Goal: Task Accomplishment & Management: Complete application form

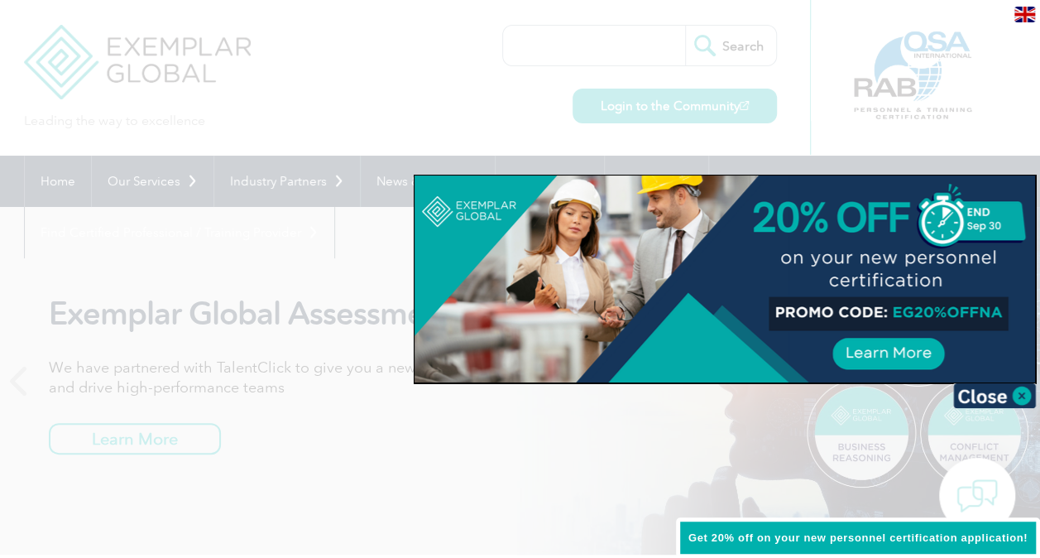
click at [280, 271] on div at bounding box center [520, 279] width 1040 height 558
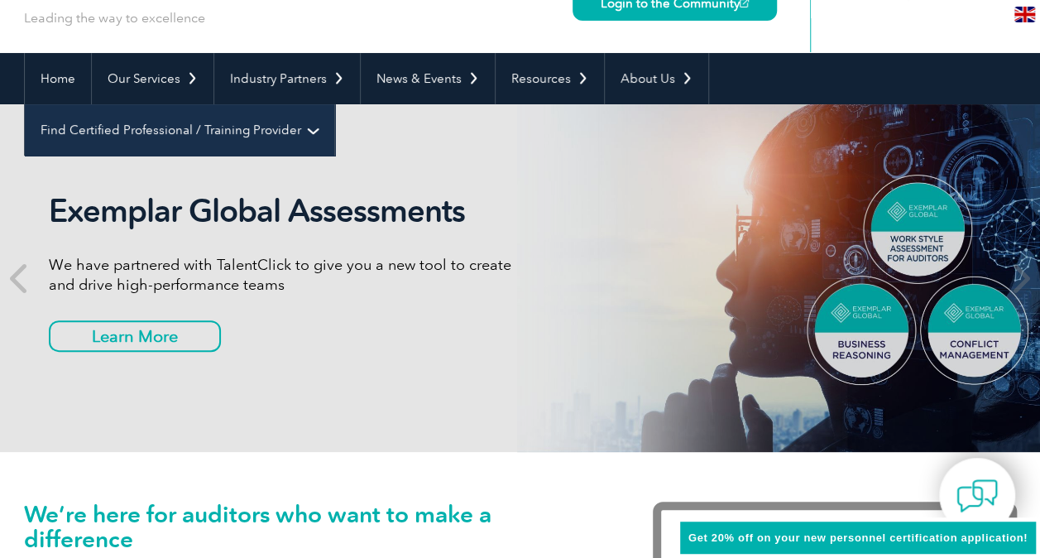
scroll to position [83, 0]
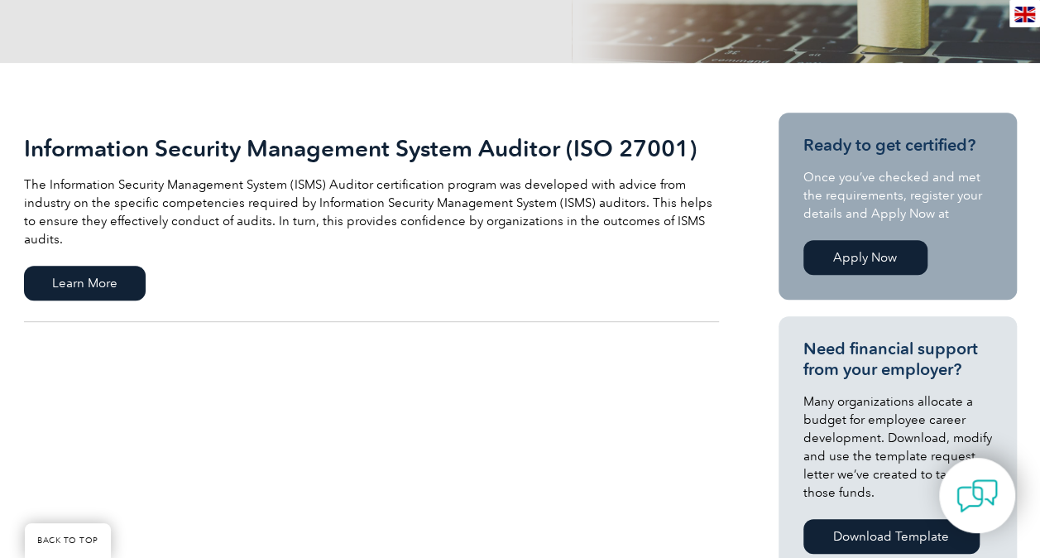
scroll to position [331, 0]
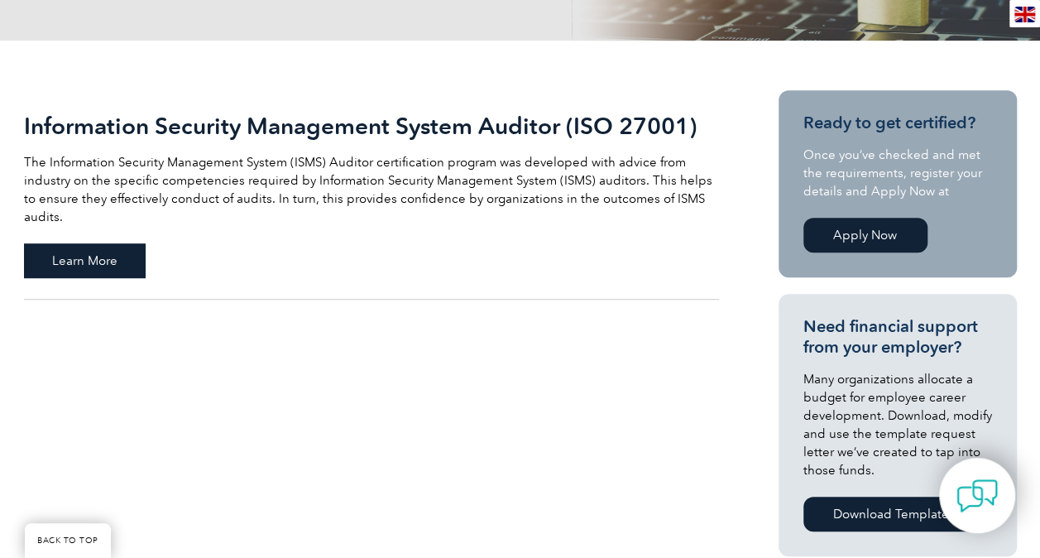
click at [67, 243] on span "Learn More" at bounding box center [85, 260] width 122 height 35
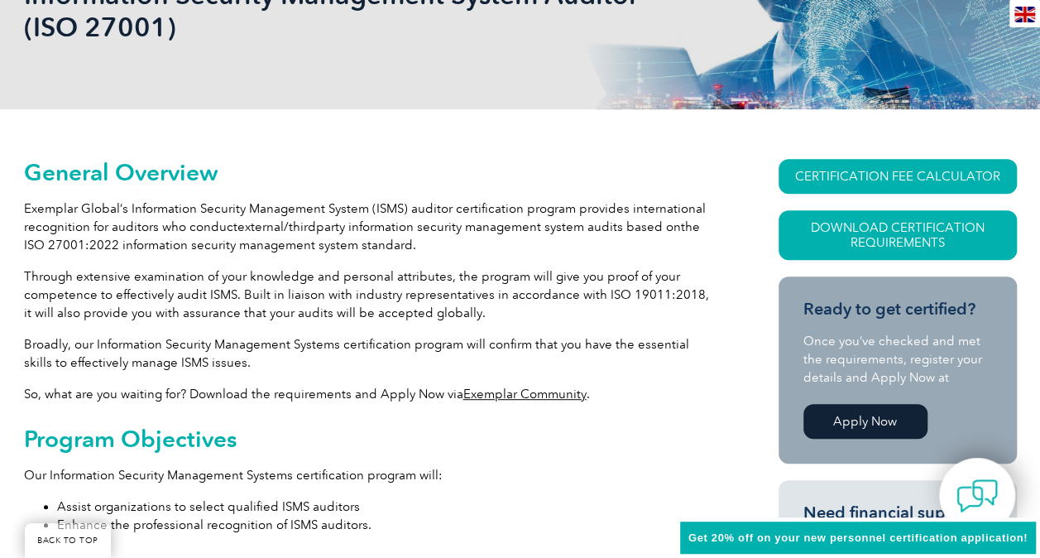
scroll to position [295, 0]
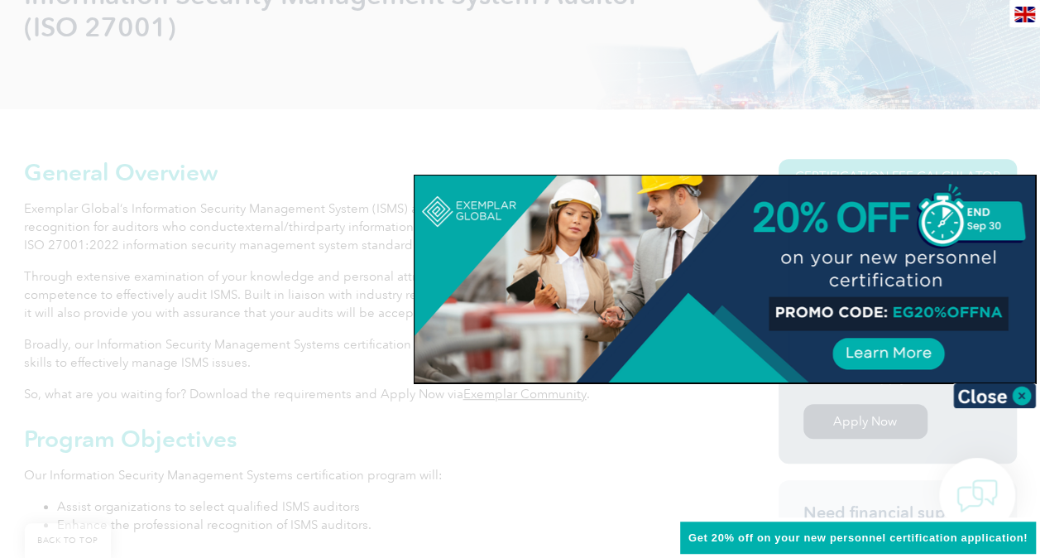
click at [1018, 398] on img at bounding box center [995, 395] width 83 height 25
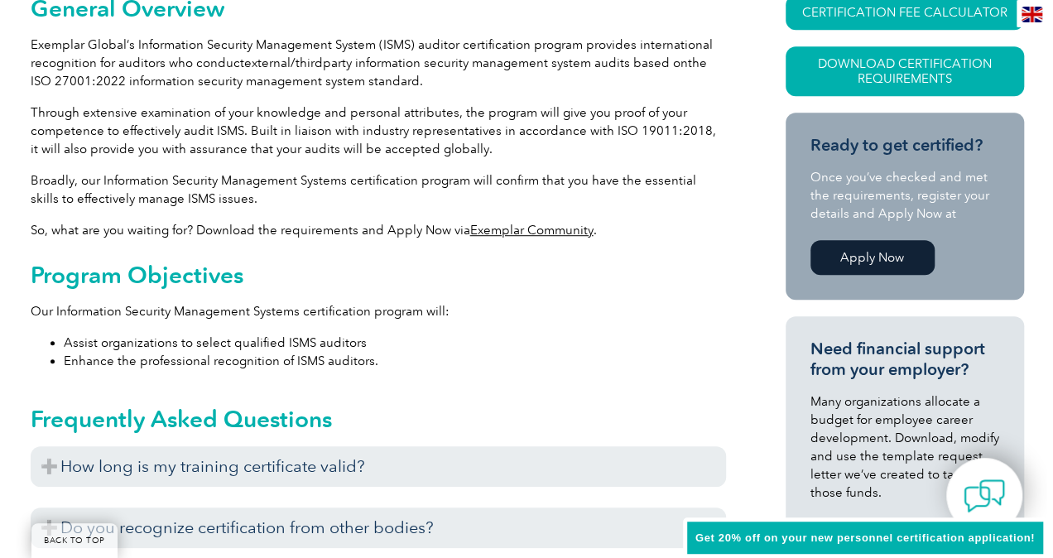
scroll to position [377, 0]
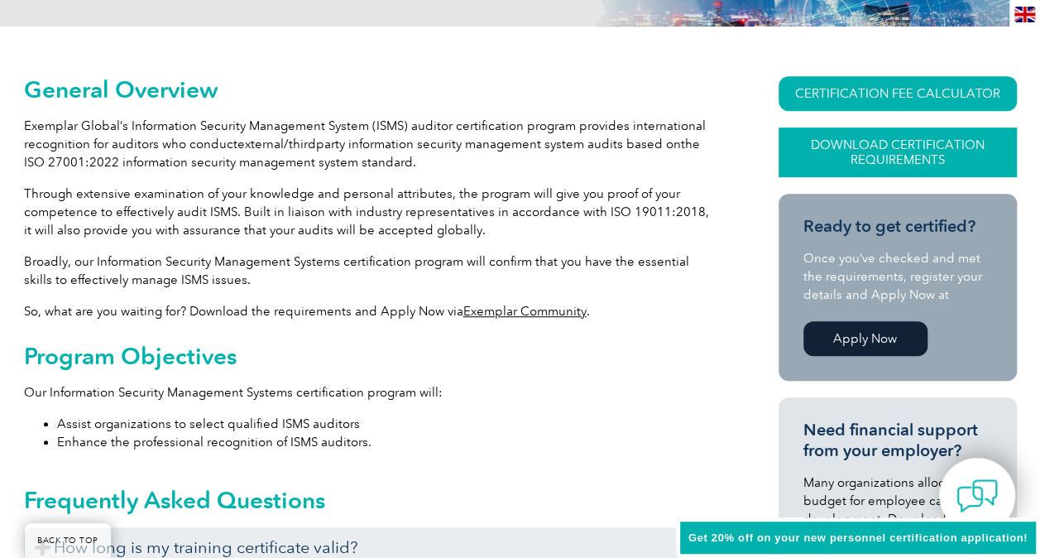
click at [887, 144] on link "Download Certification Requirements" at bounding box center [898, 152] width 238 height 50
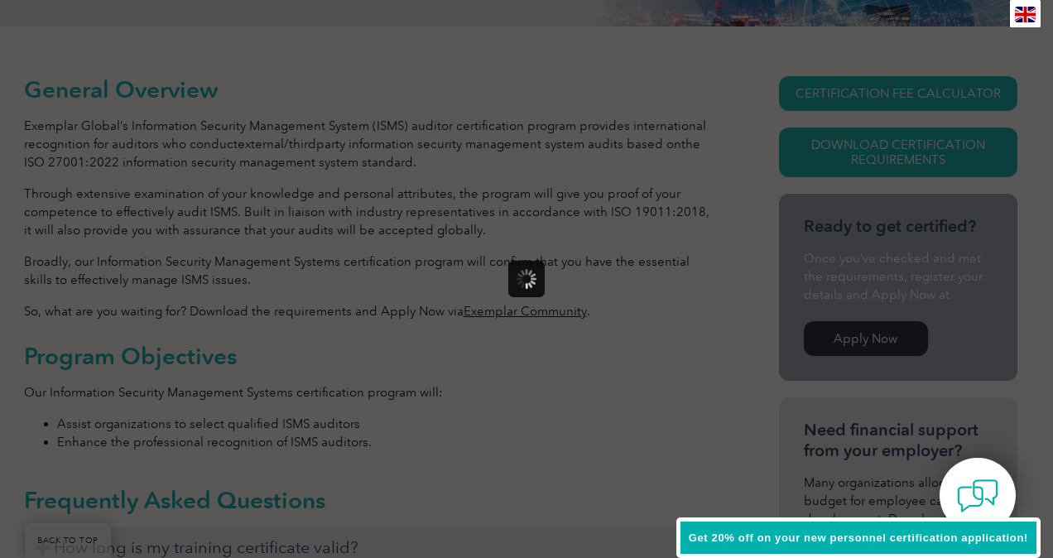
scroll to position [0, 0]
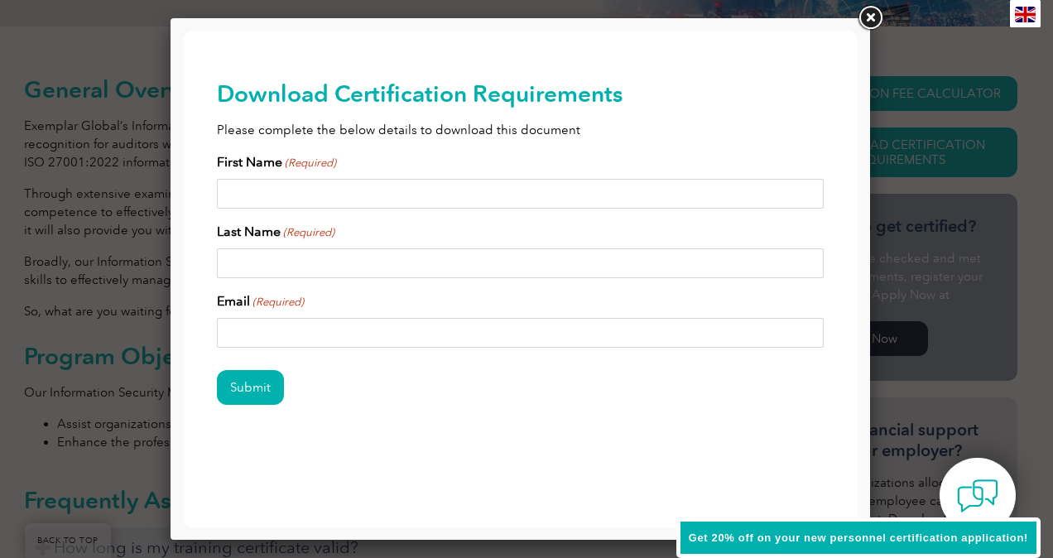
click at [864, 18] on link at bounding box center [870, 18] width 30 height 30
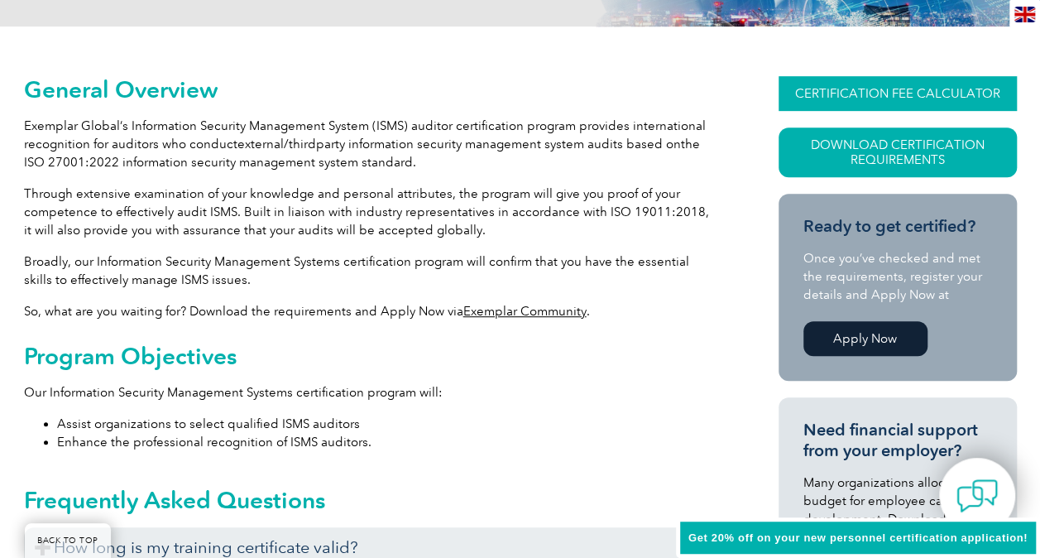
click at [886, 76] on link "CERTIFICATION FEE CALCULATOR" at bounding box center [898, 93] width 238 height 35
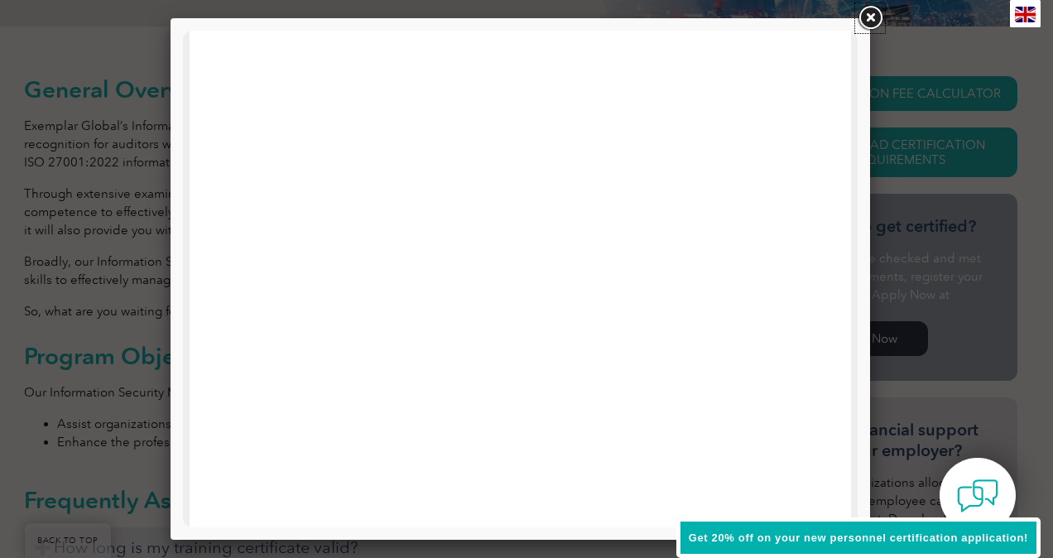
click at [876, 13] on link at bounding box center [870, 18] width 30 height 30
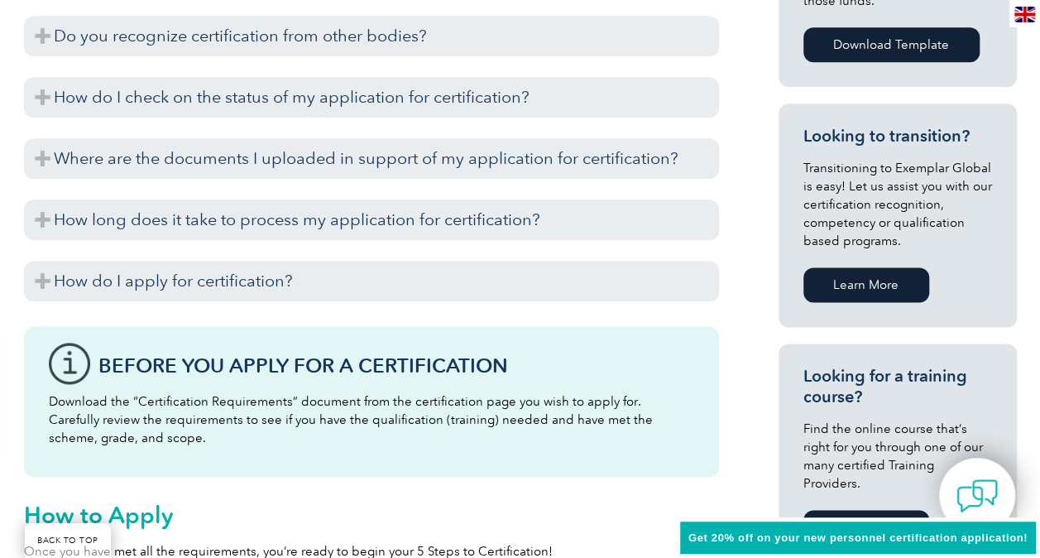
scroll to position [957, 0]
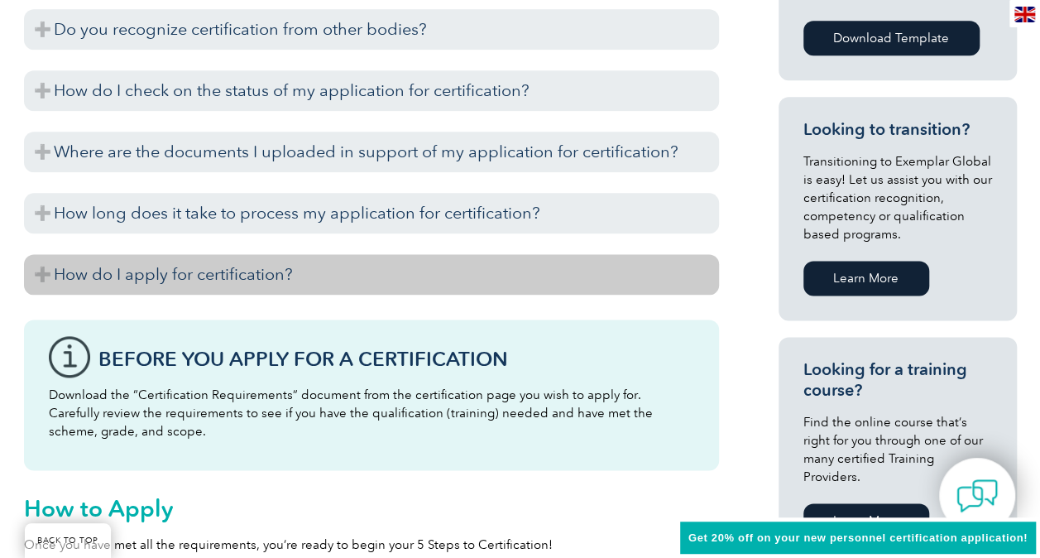
click at [39, 267] on h3 "How do I apply for certification?" at bounding box center [371, 274] width 695 height 41
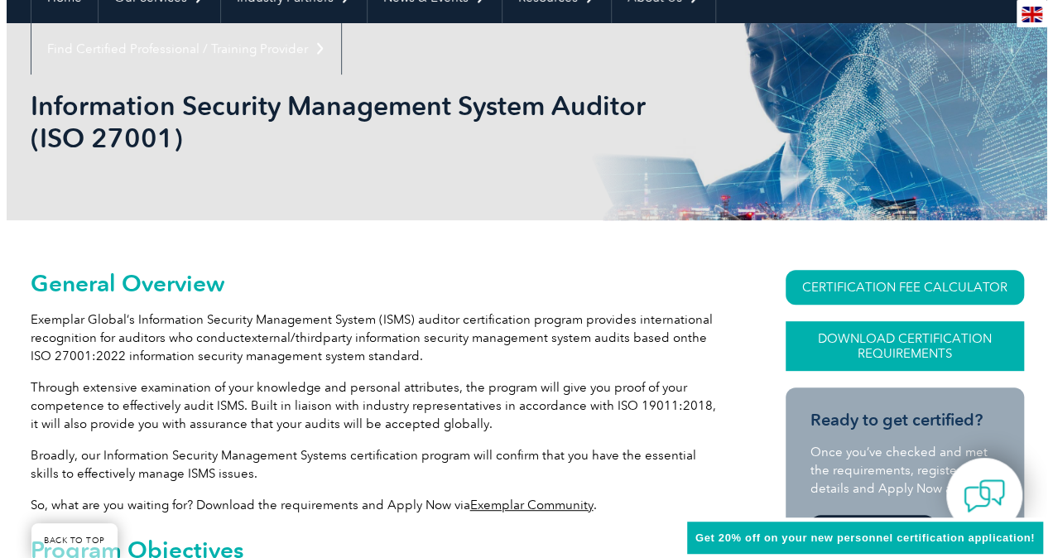
scroll to position [295, 0]
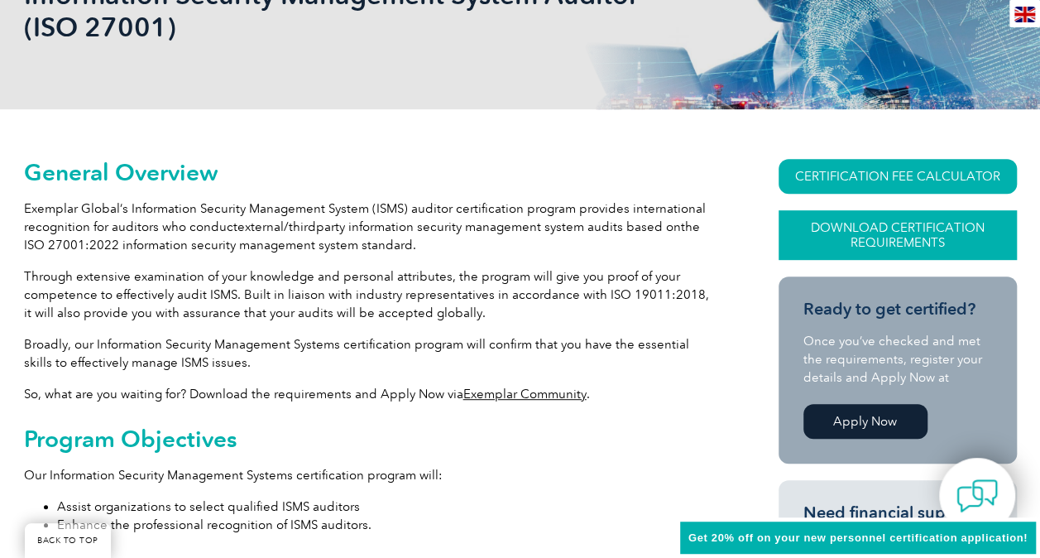
click at [853, 227] on link "Download Certification Requirements" at bounding box center [898, 235] width 238 height 50
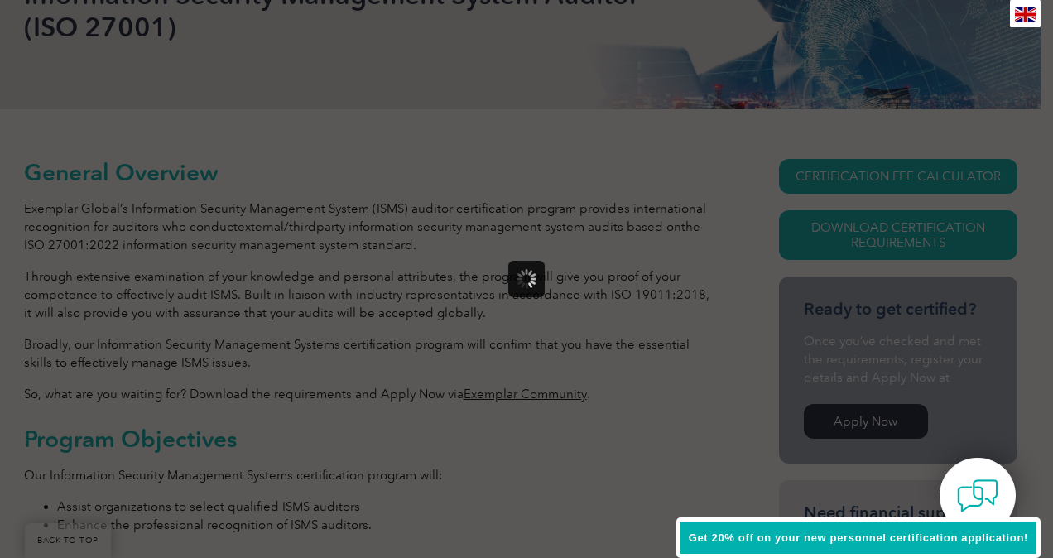
scroll to position [0, 0]
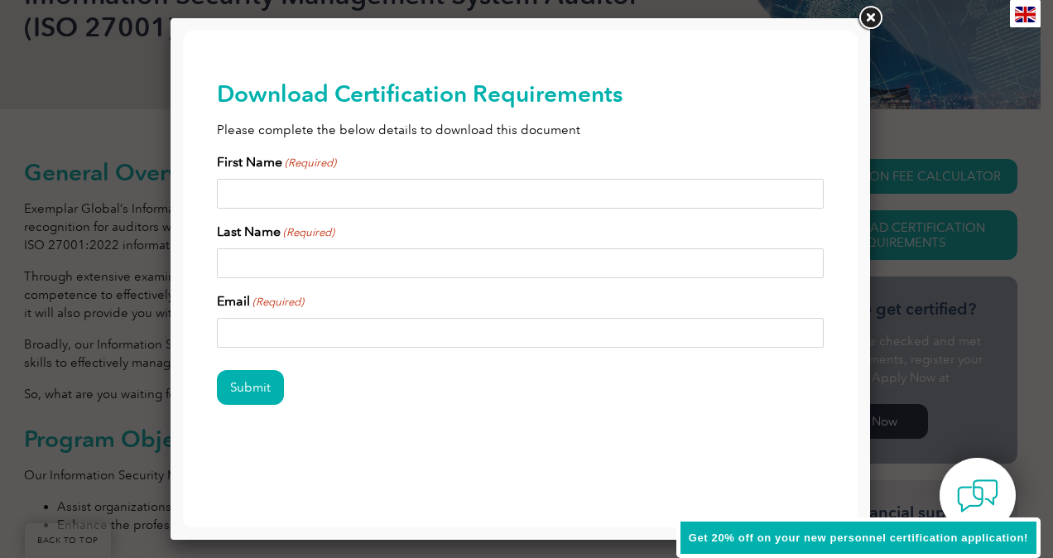
click at [371, 215] on div "First Name (Required) Last Name (Required) Email (Required)" at bounding box center [521, 249] width 608 height 195
click at [358, 187] on input "First Name (Required)" at bounding box center [521, 194] width 608 height 30
drag, startPoint x: 394, startPoint y: 187, endPoint x: 420, endPoint y: 185, distance: 26.5
click at [396, 187] on input "First Name (Required)" at bounding box center [521, 194] width 608 height 30
click at [265, 167] on label "First Name (Required)" at bounding box center [276, 162] width 119 height 20
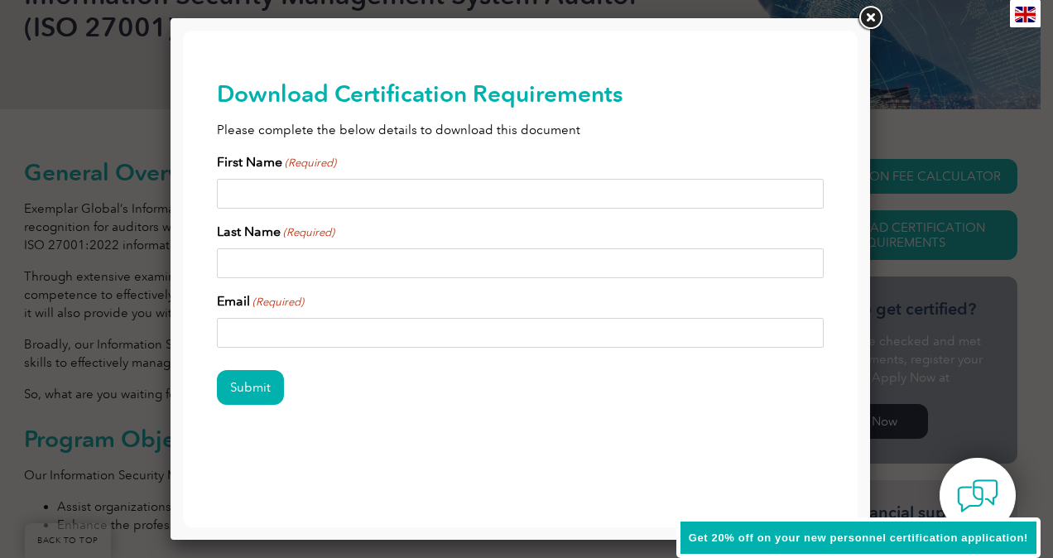
click at [265, 179] on input "First Name (Required)" at bounding box center [521, 194] width 608 height 30
click at [272, 187] on input "First Name (Required)" at bounding box center [521, 194] width 608 height 30
type input "Ajmal"
click at [220, 265] on input "Last Name (Required)" at bounding box center [521, 263] width 608 height 30
type input "Babu"
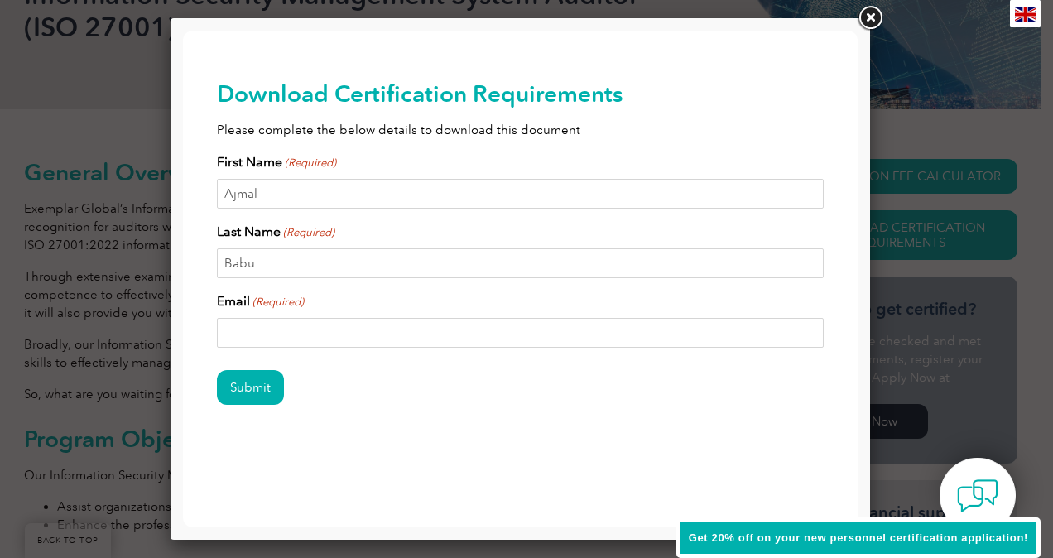
click at [224, 320] on input "Email (Required)" at bounding box center [521, 333] width 608 height 30
type input "ajmalaju29167@gmail.com"
click at [249, 387] on input "Submit" at bounding box center [250, 387] width 67 height 35
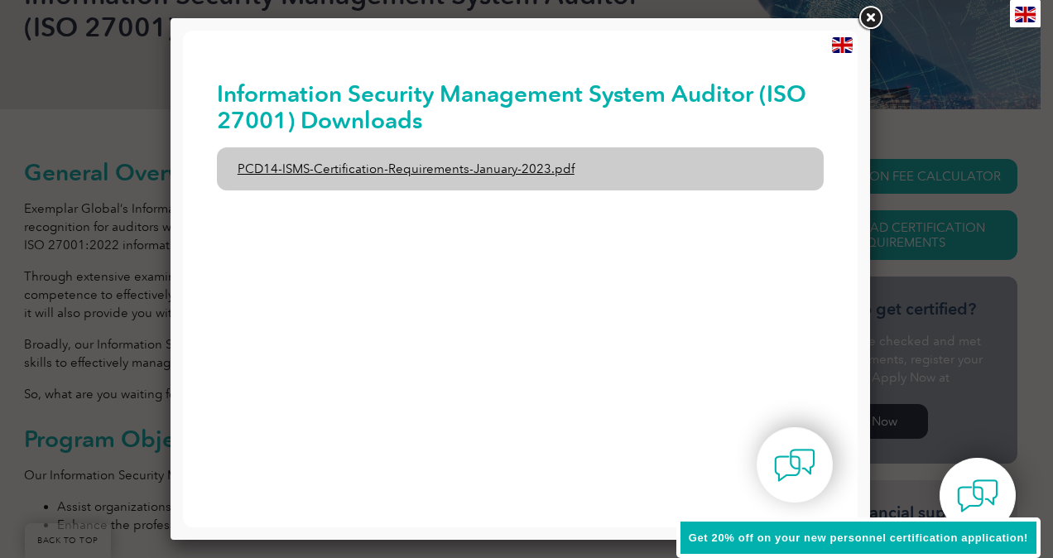
click at [441, 167] on link "PCD14-ISMS-Certification-Requirements-January-2023.pdf" at bounding box center [521, 168] width 608 height 43
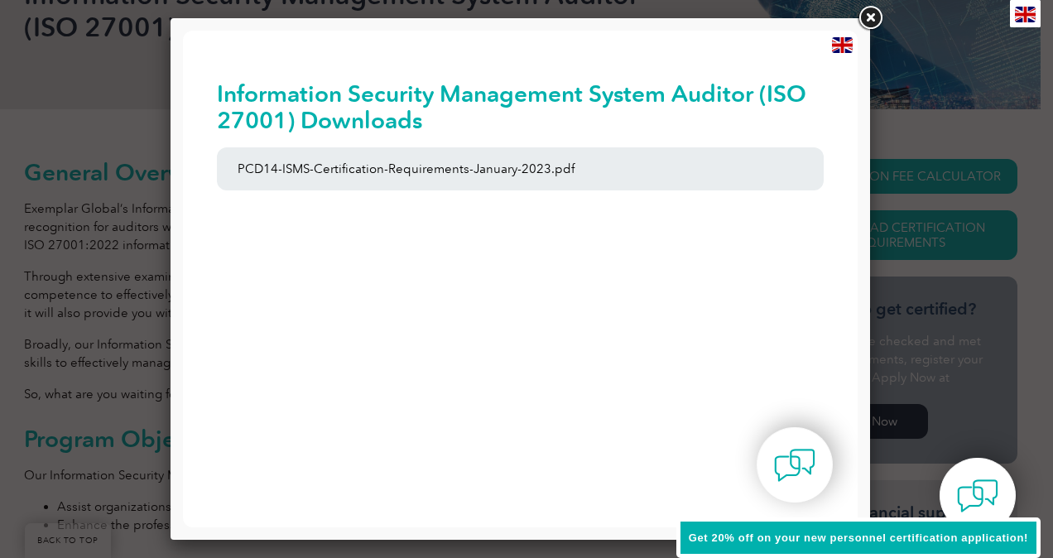
click at [872, 12] on link at bounding box center [870, 18] width 30 height 30
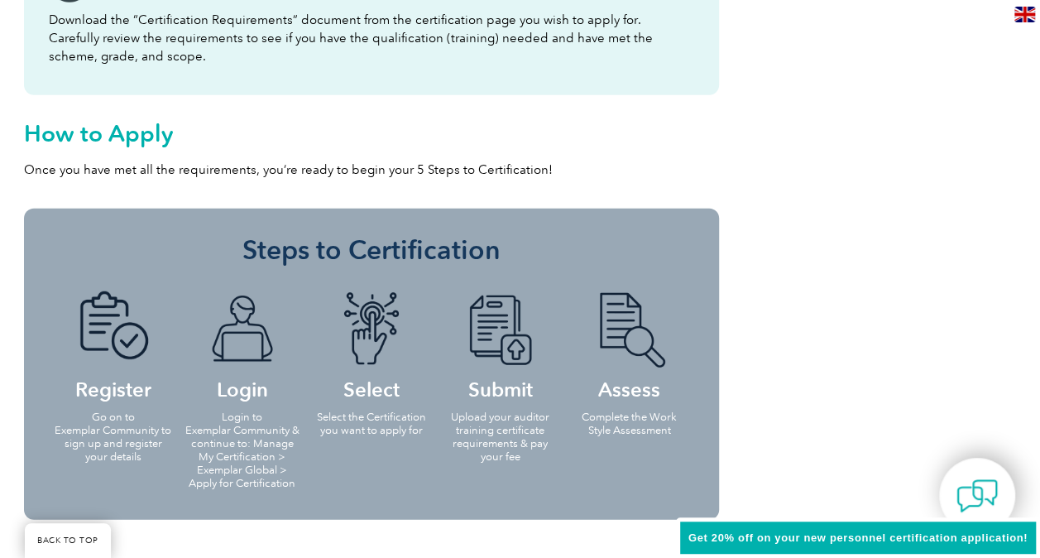
scroll to position [2116, 0]
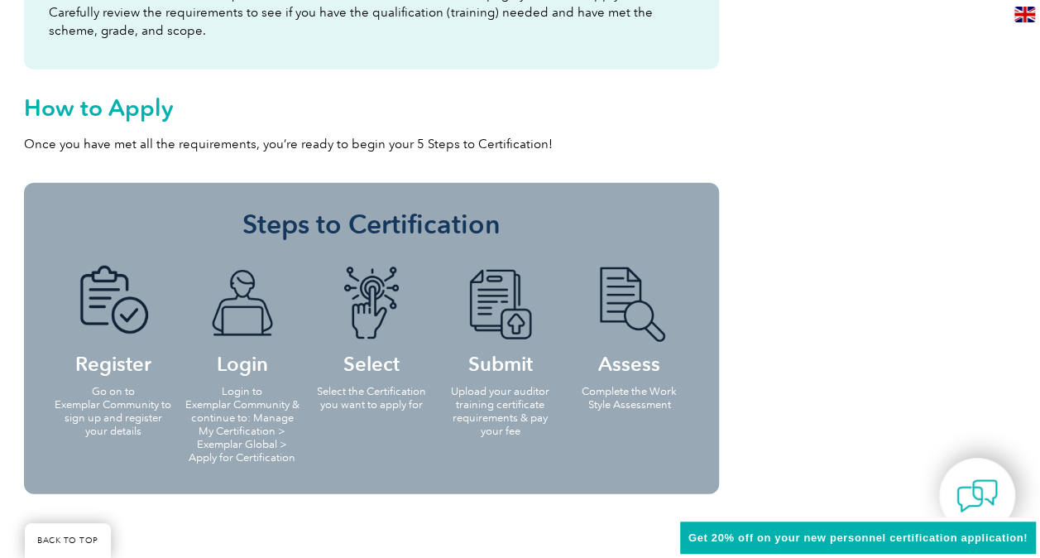
click at [93, 115] on h2 "How to Apply" at bounding box center [371, 107] width 695 height 26
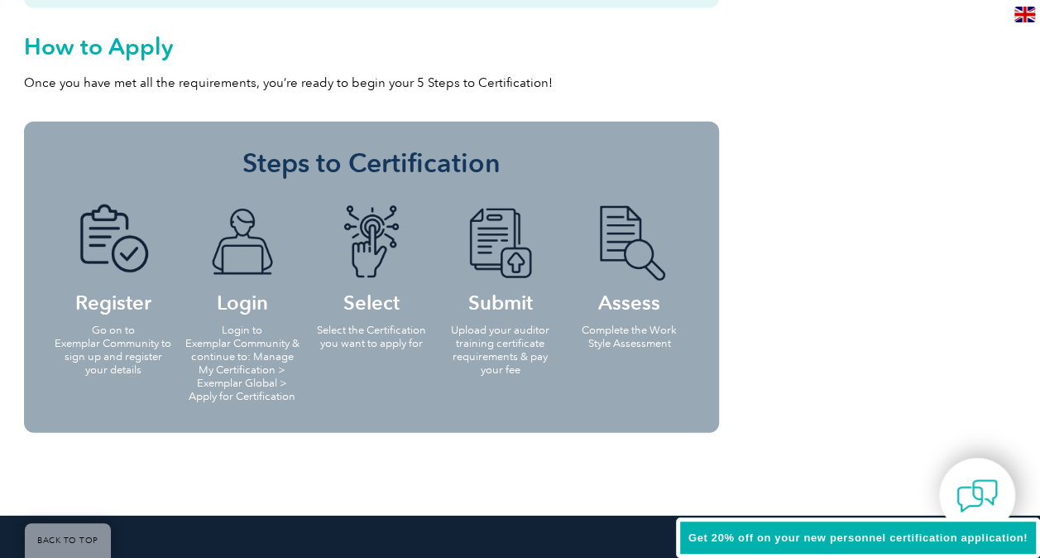
scroll to position [2199, 0]
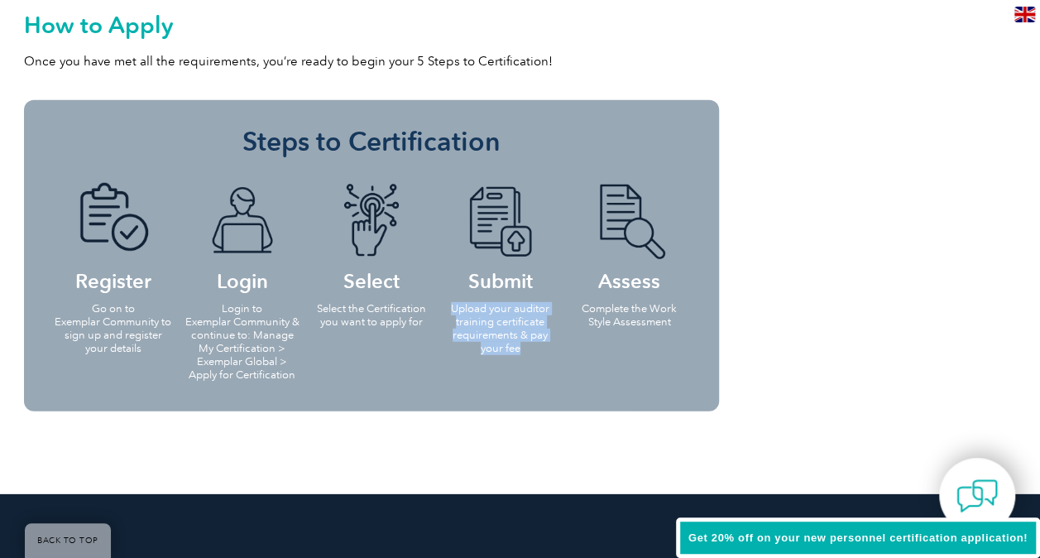
drag, startPoint x: 450, startPoint y: 310, endPoint x: 535, endPoint y: 359, distance: 97.5
click at [535, 359] on li "Submit Upload your auditor training certificate requirements & pay your fee" at bounding box center [500, 267] width 129 height 202
click at [593, 338] on li "Assess Complete the Work Style Assessment" at bounding box center [629, 253] width 129 height 175
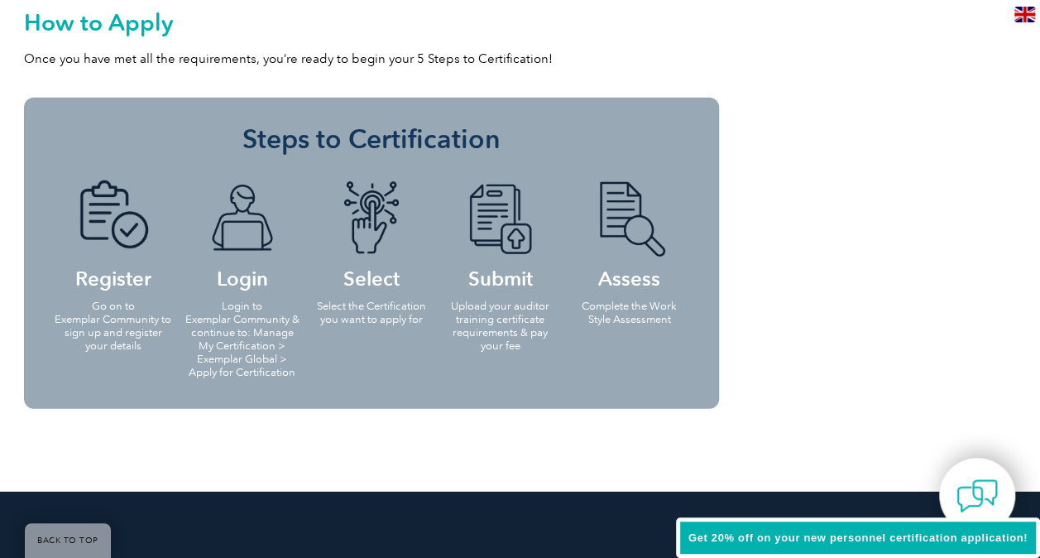
scroll to position [2172, 0]
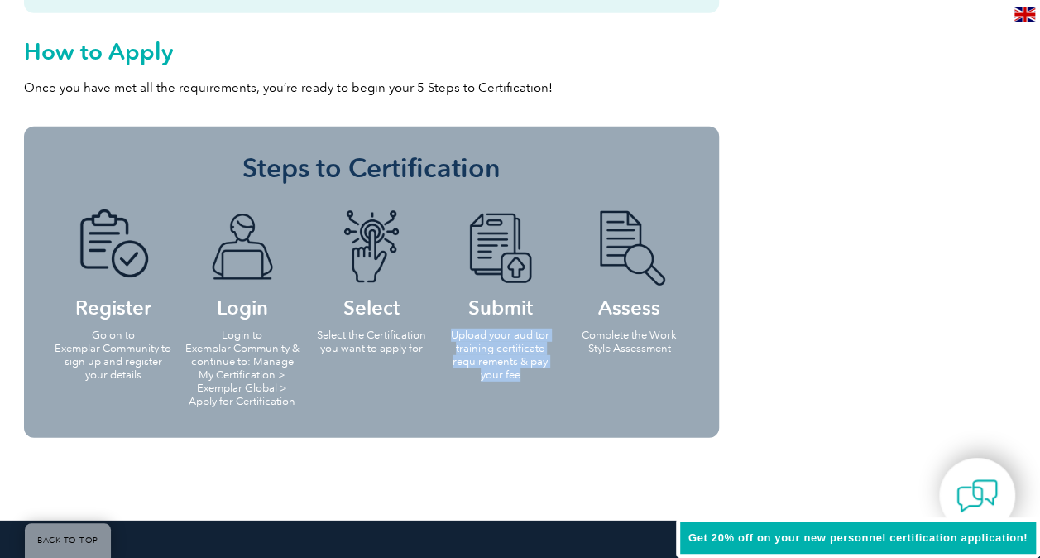
drag, startPoint x: 445, startPoint y: 334, endPoint x: 536, endPoint y: 374, distance: 99.3
click at [536, 374] on p "Upload your auditor training certificate requirements & pay your fee" at bounding box center [500, 355] width 119 height 53
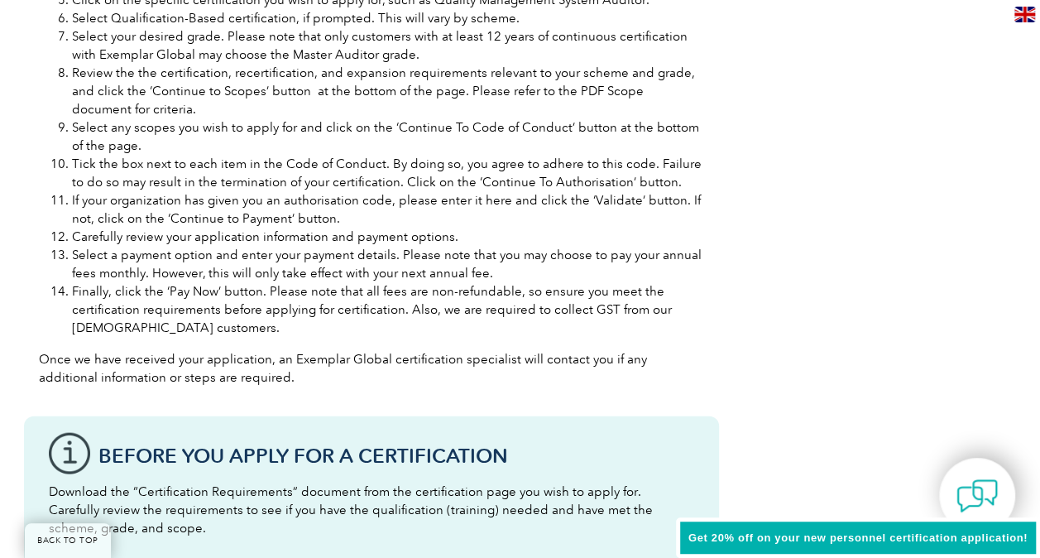
scroll to position [1677, 0]
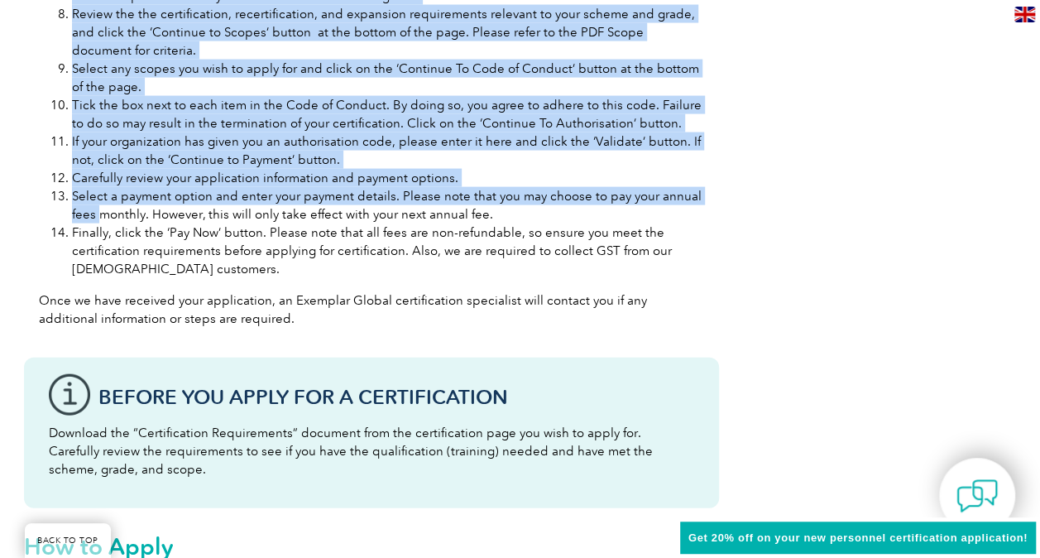
drag, startPoint x: 106, startPoint y: 204, endPoint x: 728, endPoint y: 200, distance: 622.5
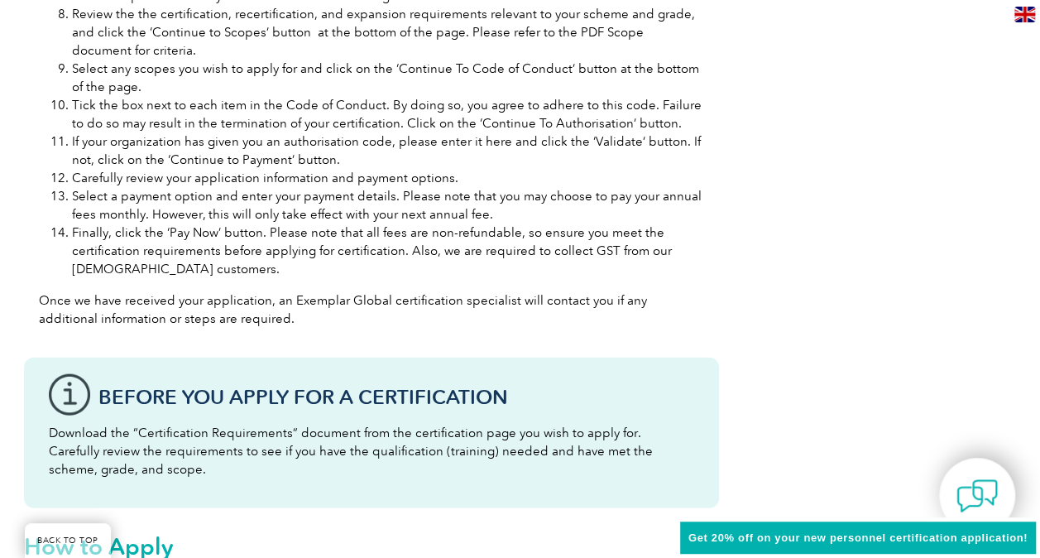
click at [427, 235] on li "Finally, click the ‘Pay Now’ button. Please note that all fees are non-refundab…" at bounding box center [388, 250] width 632 height 55
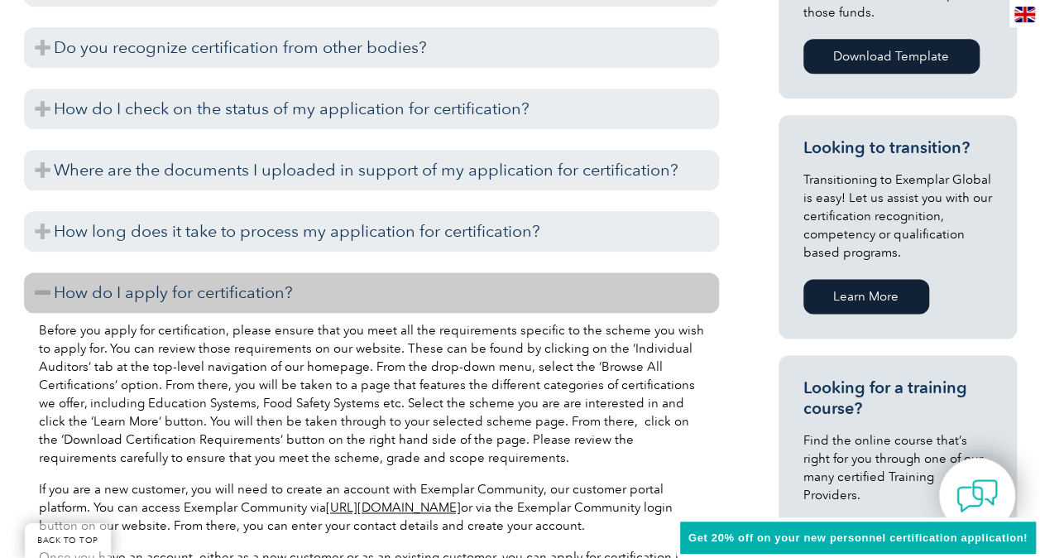
scroll to position [932, 0]
